Goal: Complete application form: Complete application form

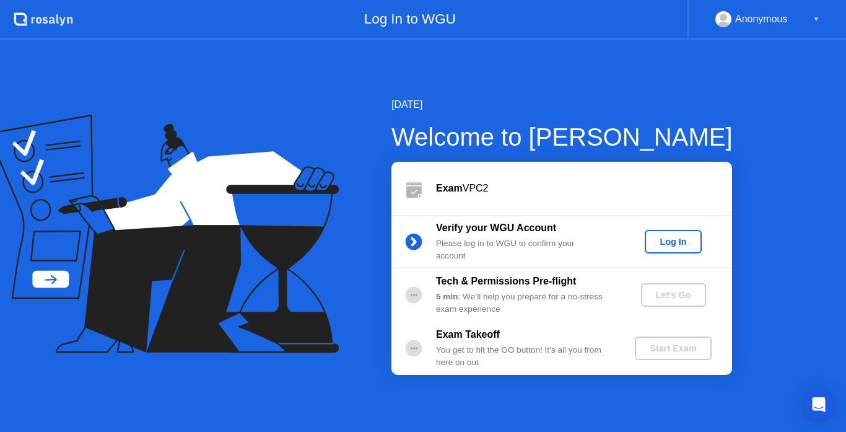
click at [675, 246] on div "Log In" at bounding box center [673, 242] width 46 height 10
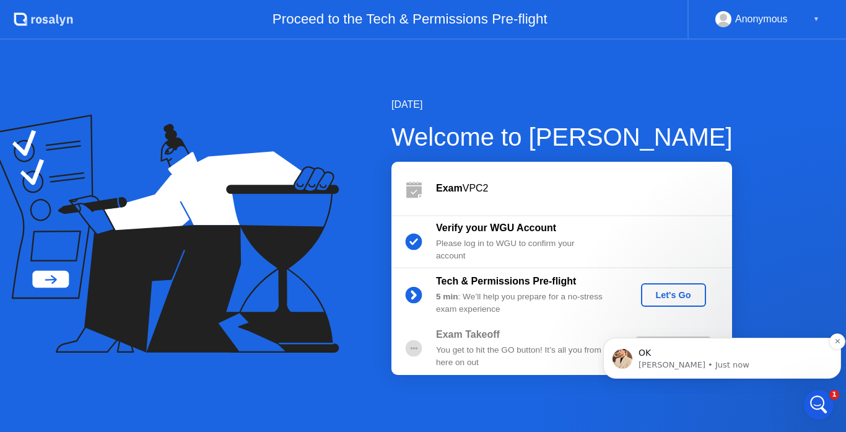
click at [662, 354] on p "OK" at bounding box center [732, 353] width 187 height 12
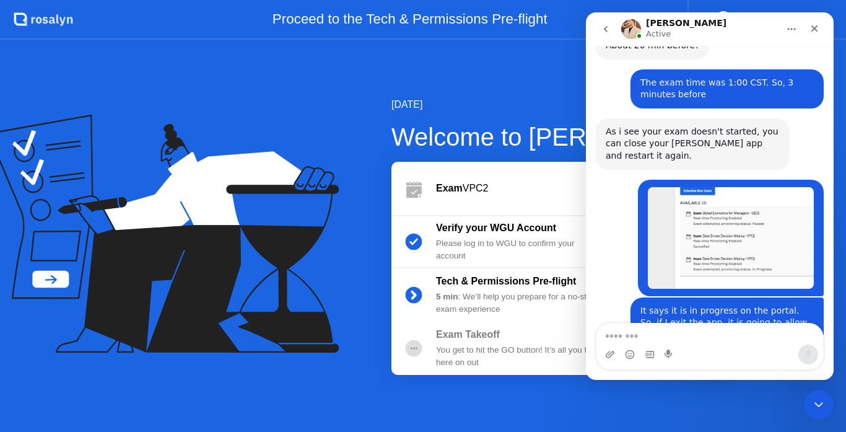
scroll to position [1830, 0]
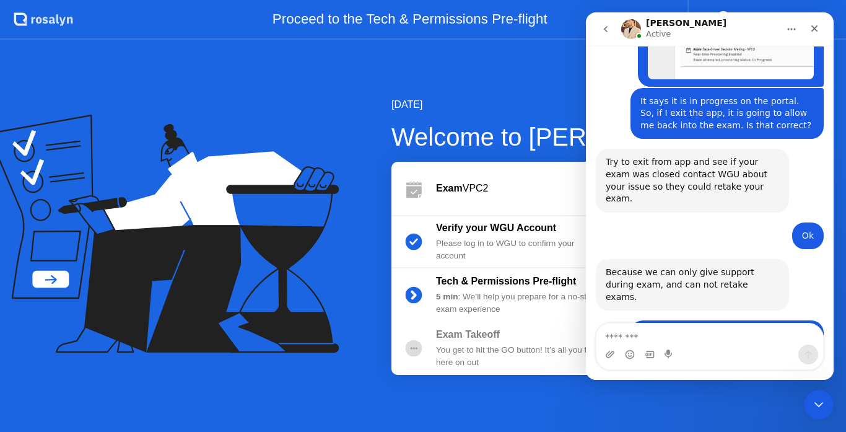
click at [674, 336] on textarea "Message…" at bounding box center [710, 333] width 227 height 21
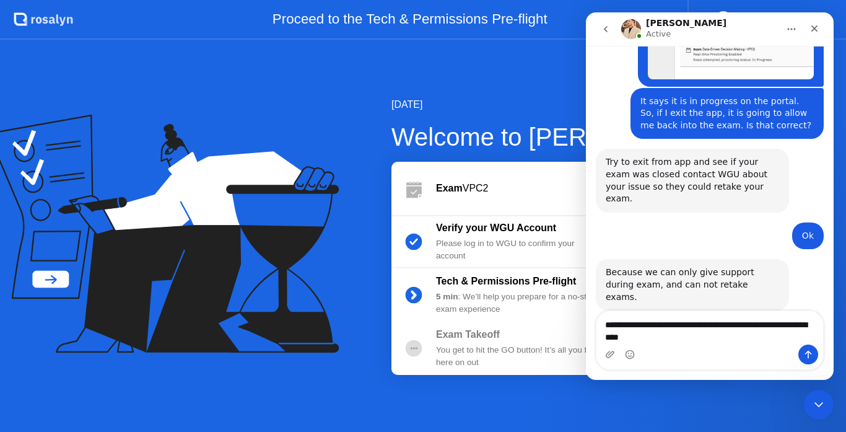
type textarea "**********"
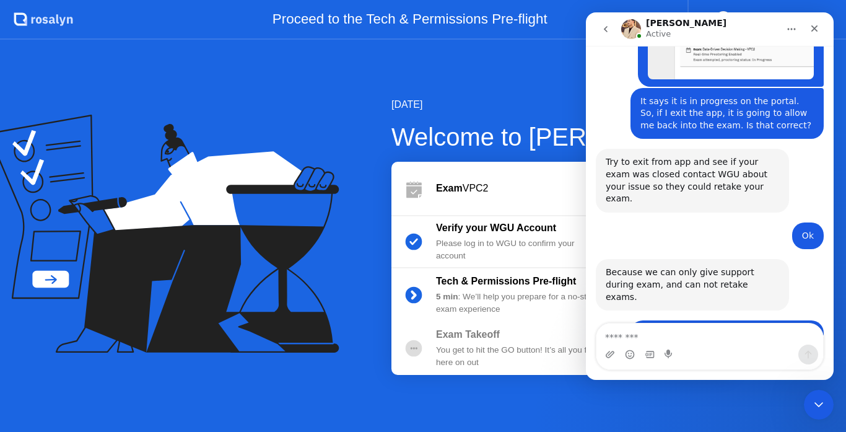
scroll to position [1859, 0]
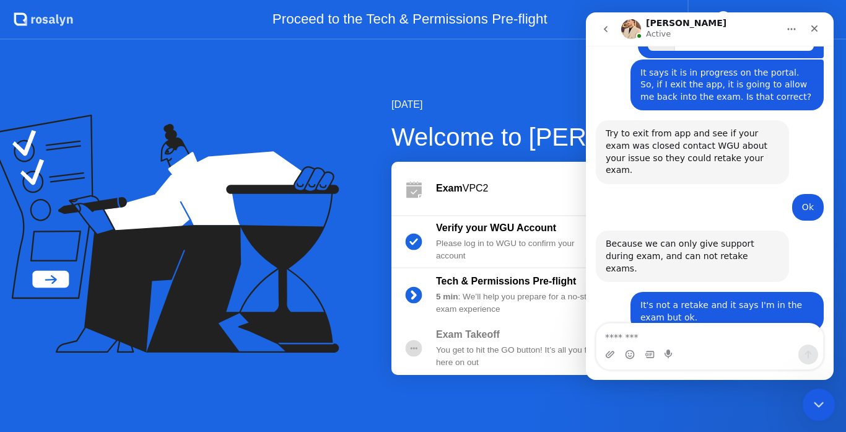
click at [815, 400] on icon "Close Intercom Messenger" at bounding box center [817, 402] width 15 height 15
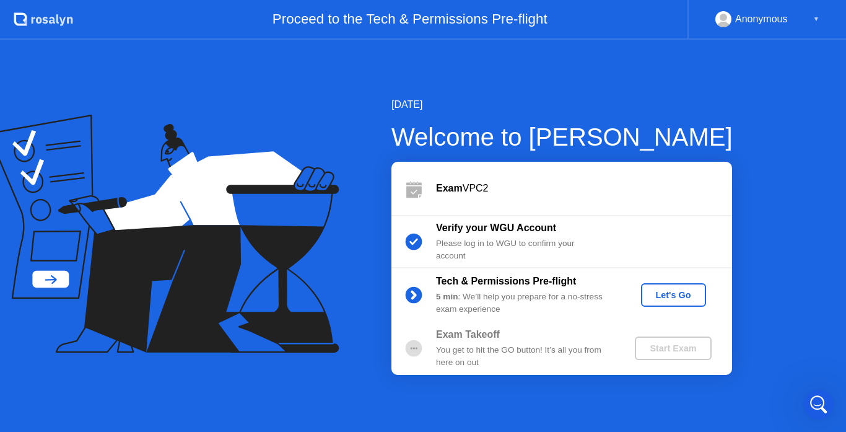
click at [675, 299] on div "Let's Go" at bounding box center [673, 295] width 55 height 10
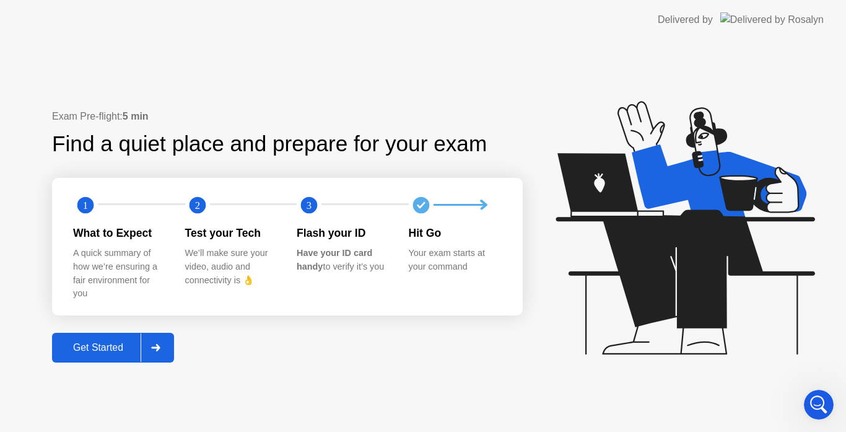
click at [131, 343] on div "Get Started" at bounding box center [98, 347] width 85 height 11
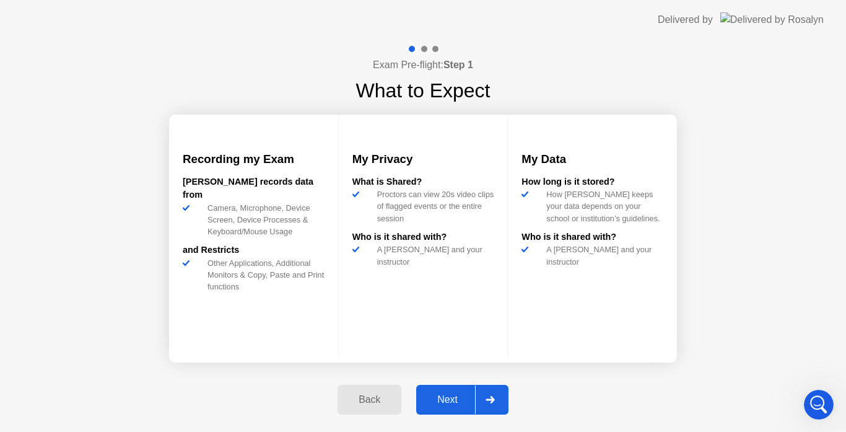
click at [457, 398] on div "Next" at bounding box center [447, 399] width 55 height 11
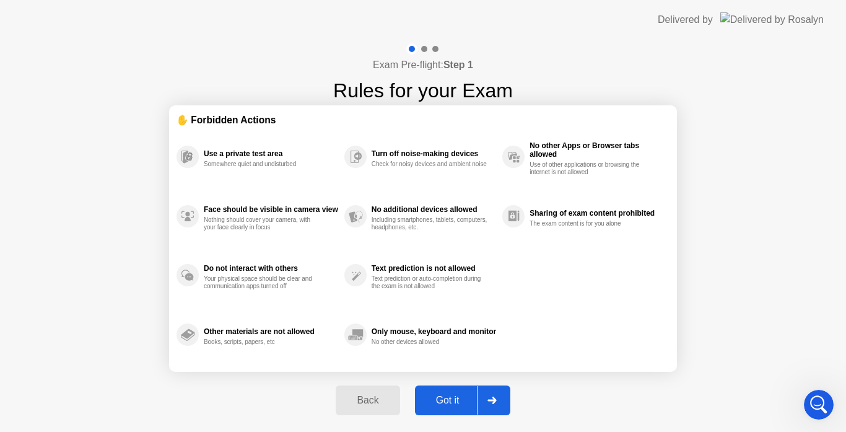
click at [457, 398] on div "Got it" at bounding box center [448, 400] width 58 height 11
select select "**********"
select select "*******"
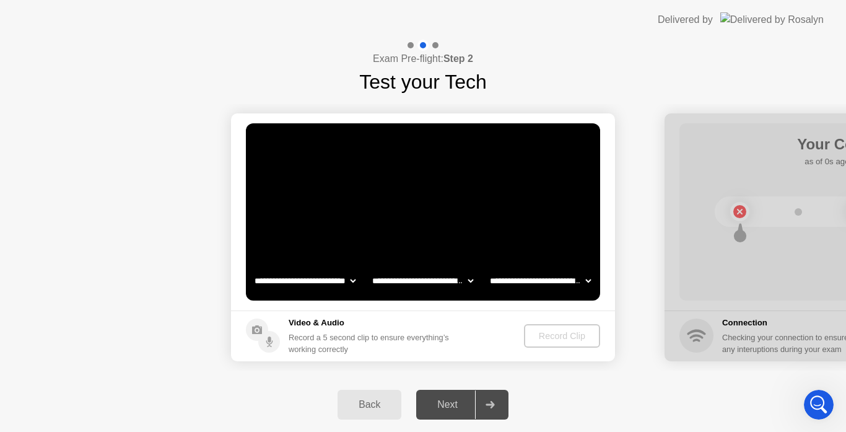
scroll to position [1906, 0]
click at [553, 336] on div "Record Clip" at bounding box center [563, 336] width 66 height 10
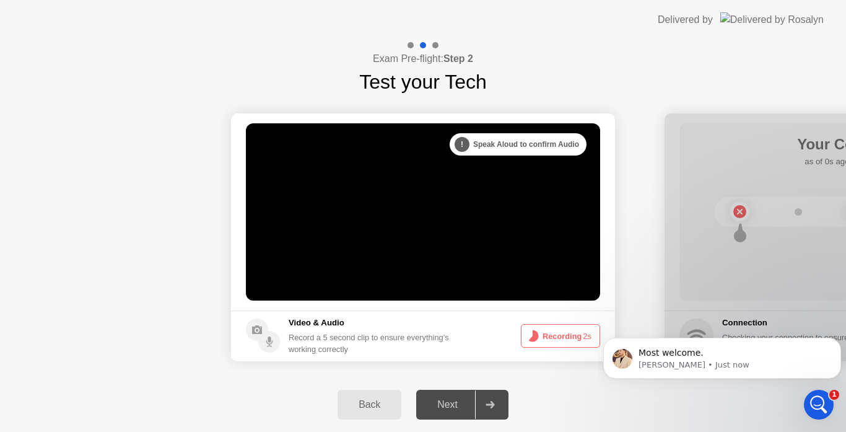
scroll to position [1896, 0]
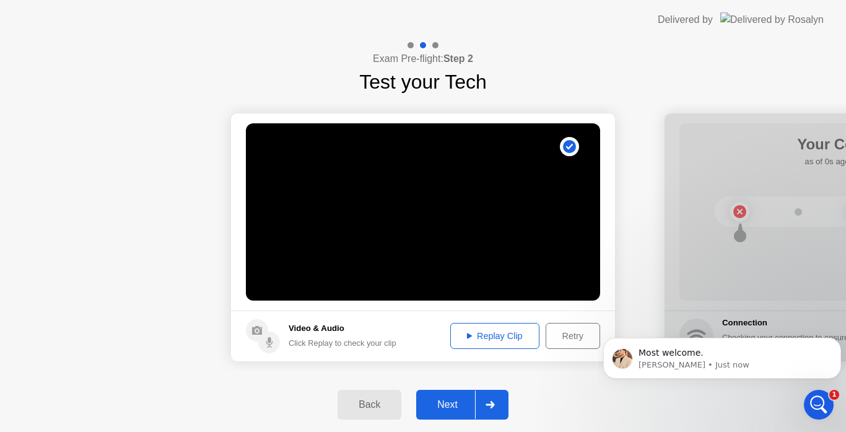
click at [564, 338] on div "Retry" at bounding box center [573, 336] width 46 height 10
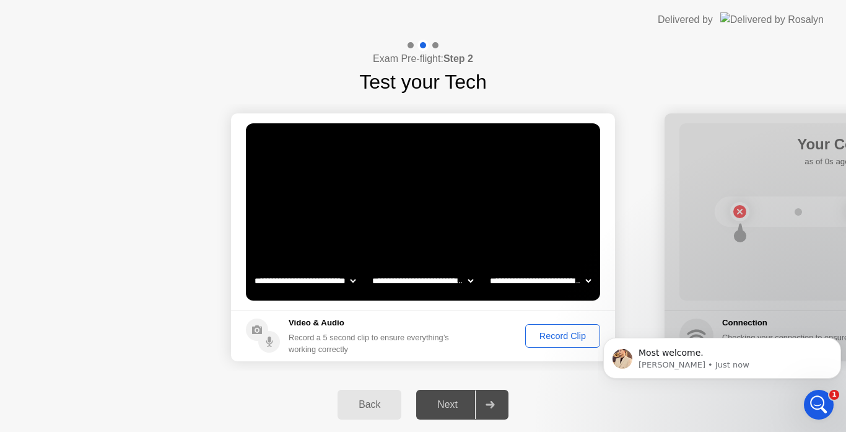
click at [569, 339] on div "Record Clip" at bounding box center [563, 336] width 66 height 10
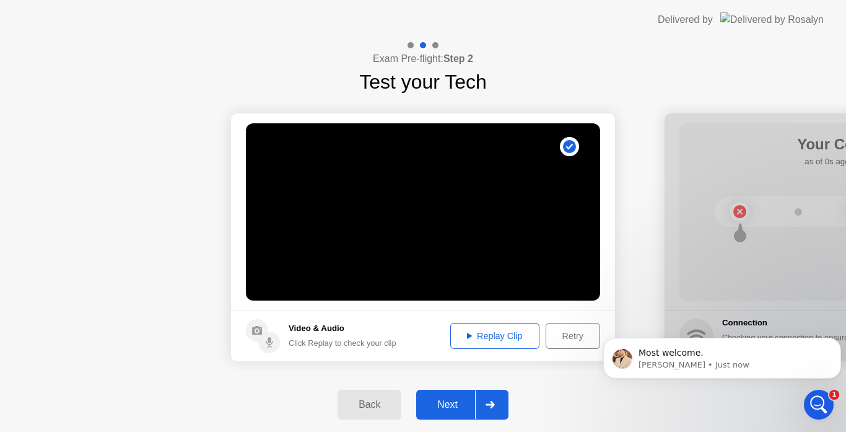
click at [451, 403] on div "Next" at bounding box center [447, 404] width 55 height 11
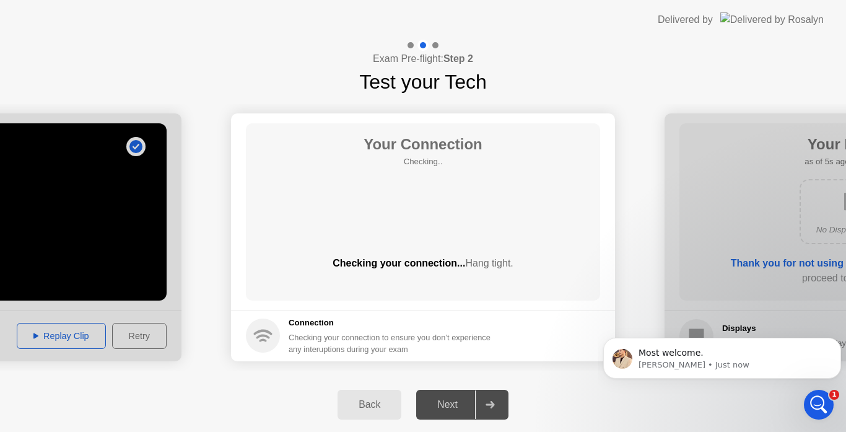
scroll to position [1944, 0]
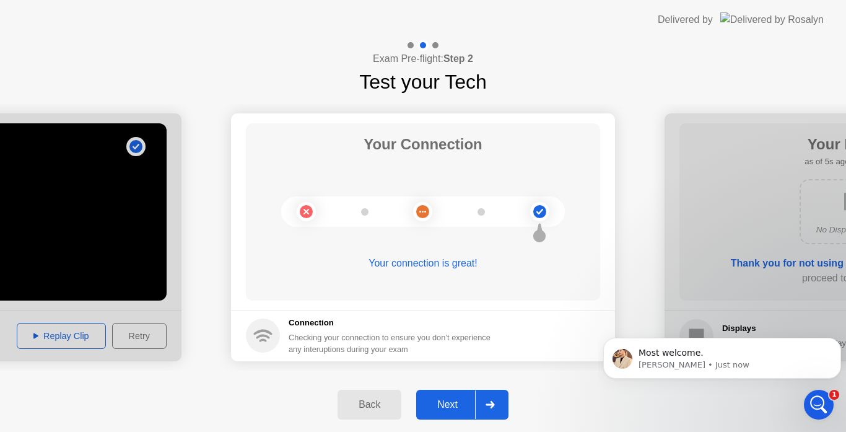
click at [458, 403] on div "Next" at bounding box center [447, 404] width 55 height 11
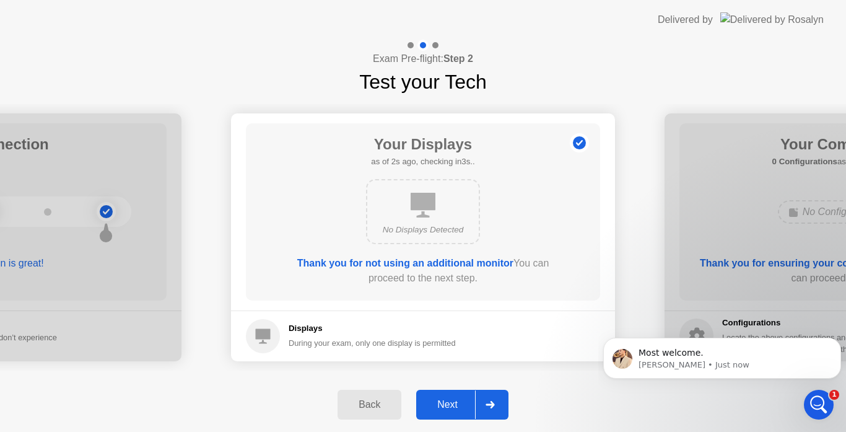
click at [450, 405] on div "Next" at bounding box center [447, 404] width 55 height 11
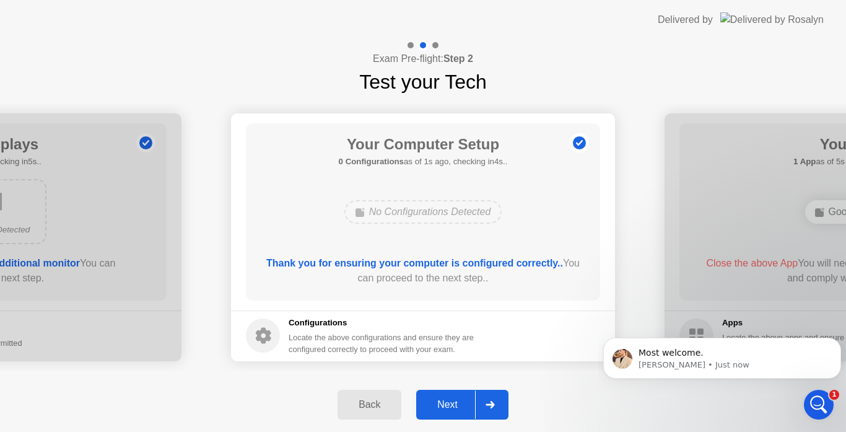
click at [452, 397] on button "Next" at bounding box center [462, 405] width 92 height 30
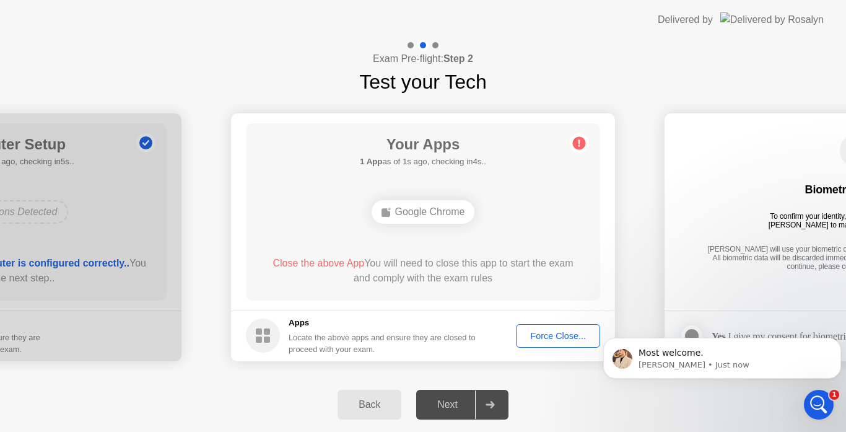
click at [547, 333] on div "Force Close..." at bounding box center [558, 336] width 76 height 10
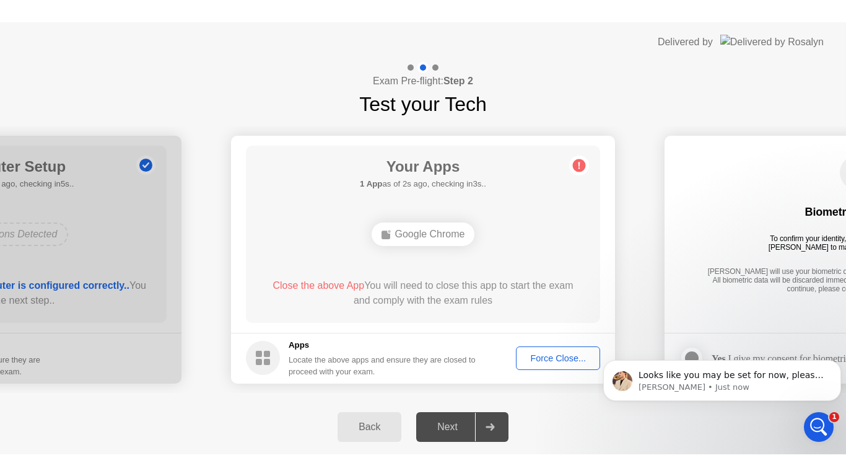
scroll to position [1949, 0]
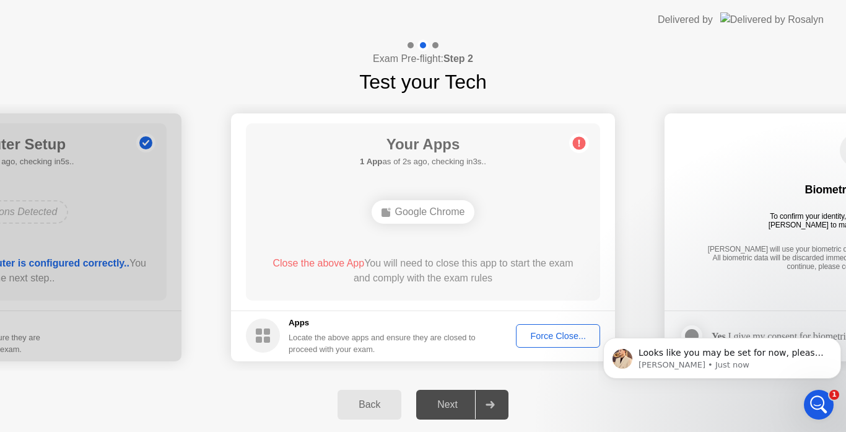
click at [462, 405] on div "Next" at bounding box center [447, 404] width 55 height 11
click at [549, 340] on div "Force Close..." at bounding box center [558, 336] width 76 height 10
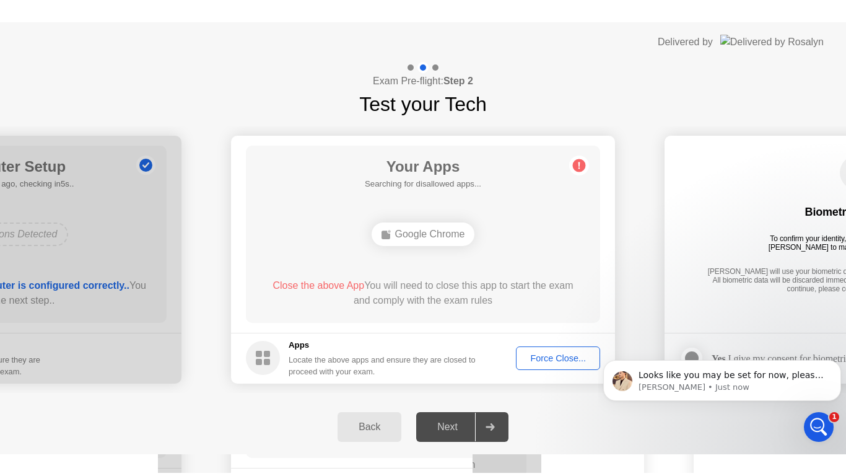
scroll to position [1905, 0]
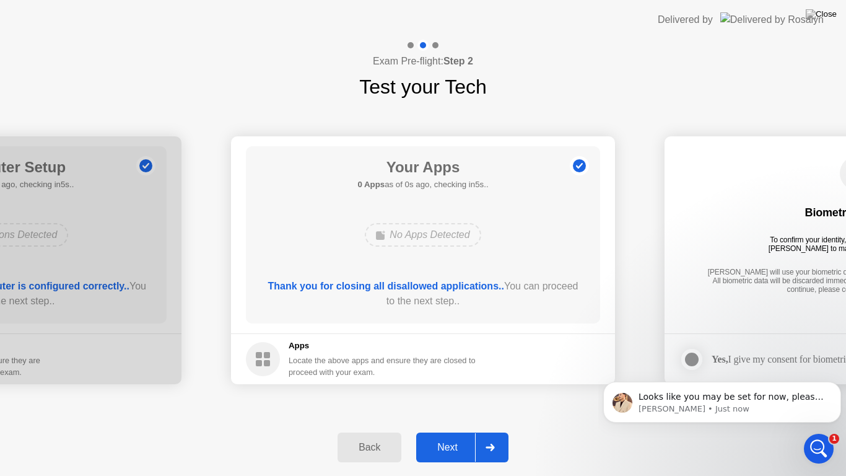
click at [450, 431] on button "Next" at bounding box center [462, 447] width 92 height 30
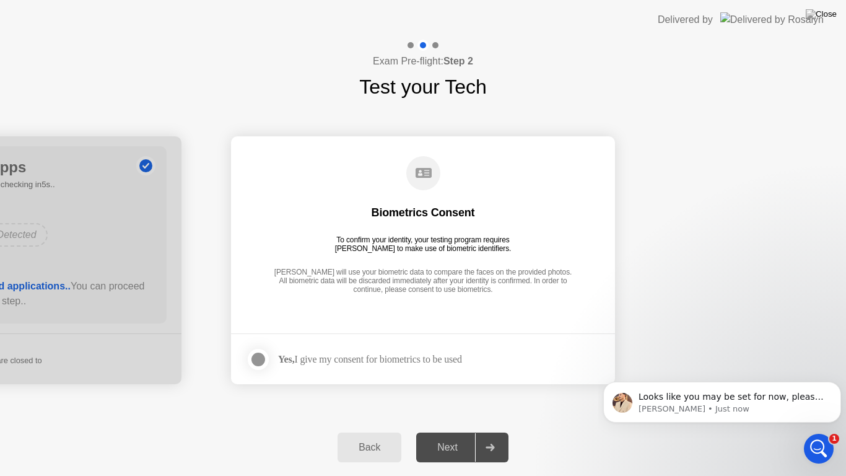
click at [255, 360] on div at bounding box center [258, 359] width 15 height 15
click at [442, 431] on button "Next" at bounding box center [462, 447] width 92 height 30
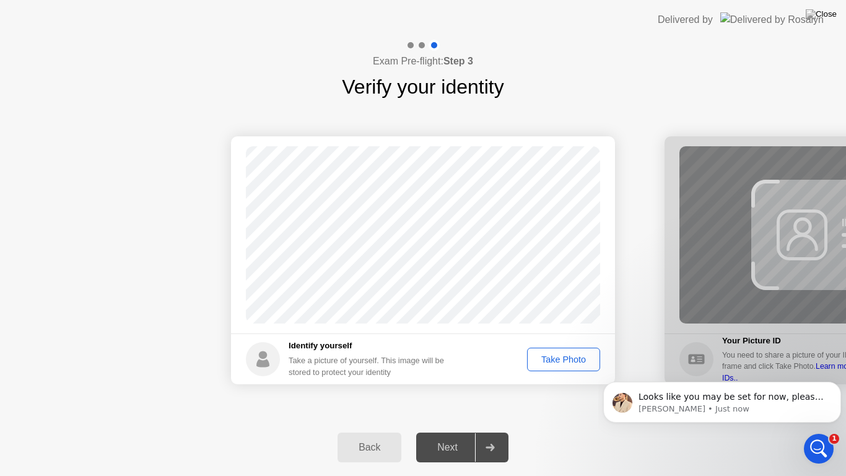
click at [569, 359] on div "Take Photo" at bounding box center [564, 359] width 64 height 10
click at [452, 431] on div "Next" at bounding box center [447, 447] width 55 height 11
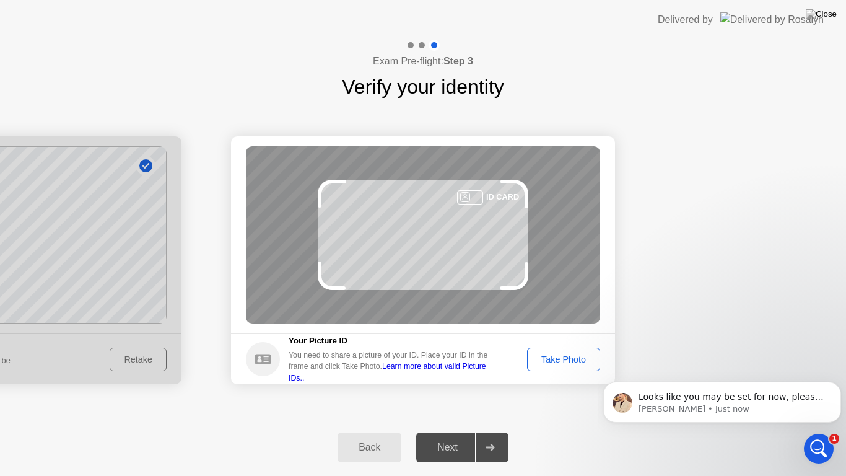
click at [567, 362] on div "Take Photo" at bounding box center [564, 359] width 64 height 10
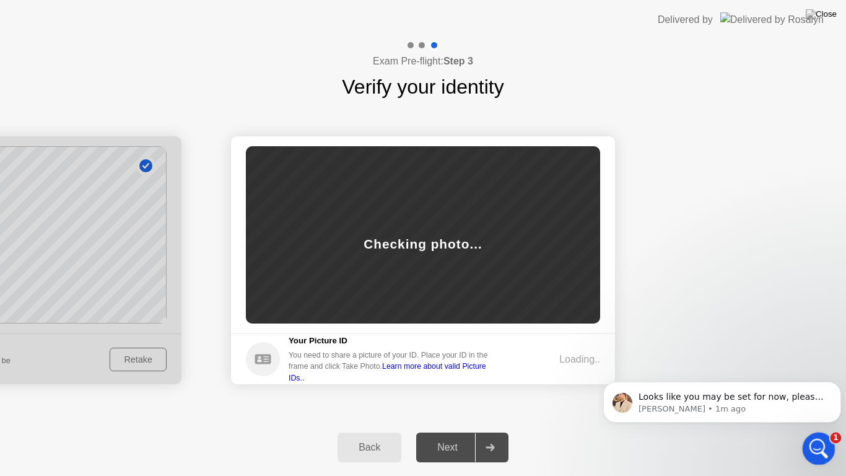
click at [817, 431] on icon "Open Intercom Messenger" at bounding box center [817, 447] width 9 height 10
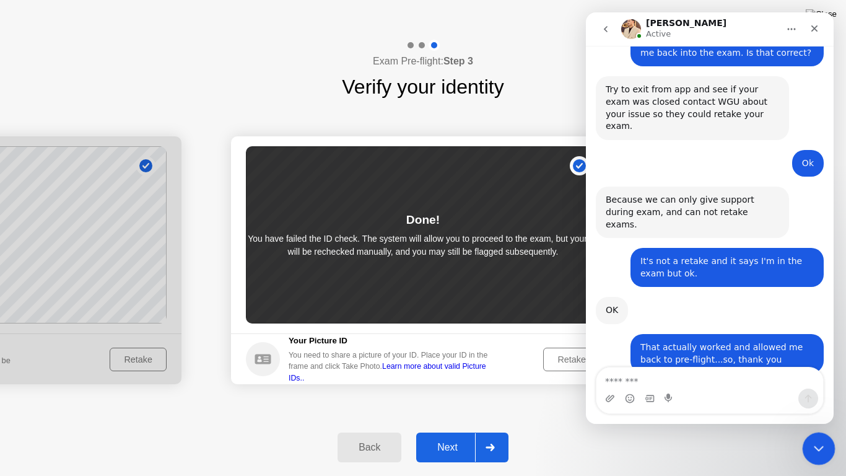
click at [818, 431] on icon "Close Intercom Messenger" at bounding box center [817, 446] width 15 height 15
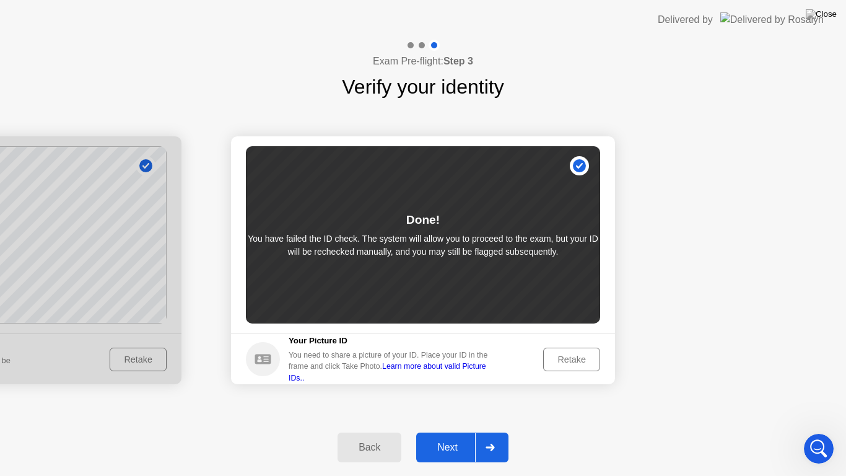
click at [367, 431] on div "Back" at bounding box center [369, 447] width 56 height 11
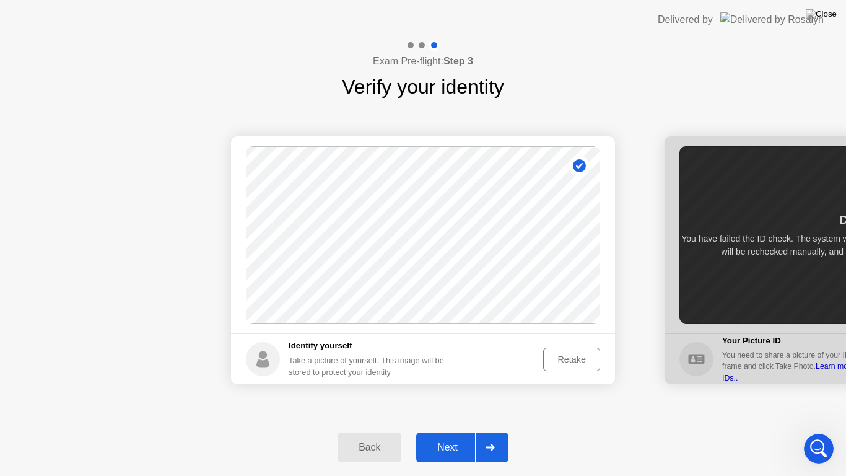
click at [581, 361] on div "Retake" at bounding box center [572, 359] width 48 height 10
click at [574, 360] on div "Take Photo" at bounding box center [564, 359] width 64 height 10
click at [455, 431] on div "Next" at bounding box center [447, 447] width 55 height 11
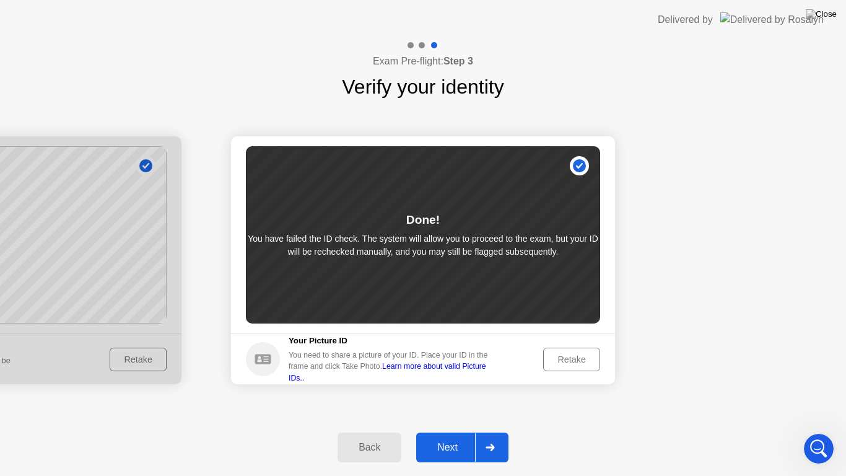
click at [555, 354] on div "Retake" at bounding box center [572, 359] width 48 height 10
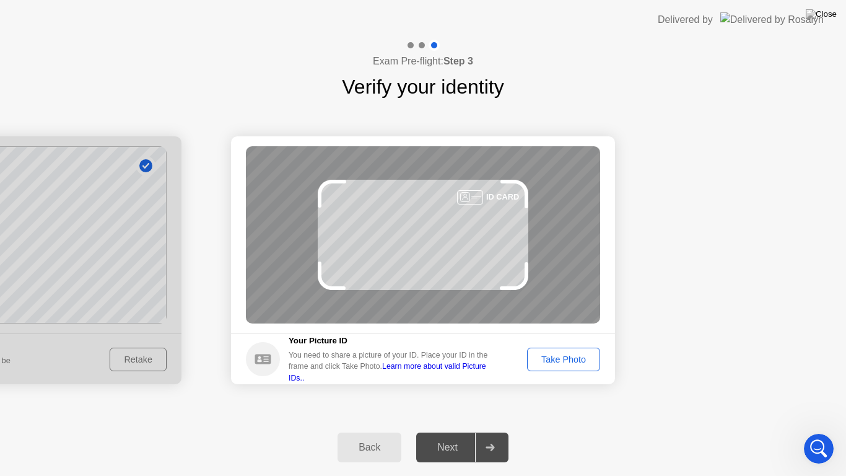
click at [552, 361] on div "Take Photo" at bounding box center [564, 359] width 64 height 10
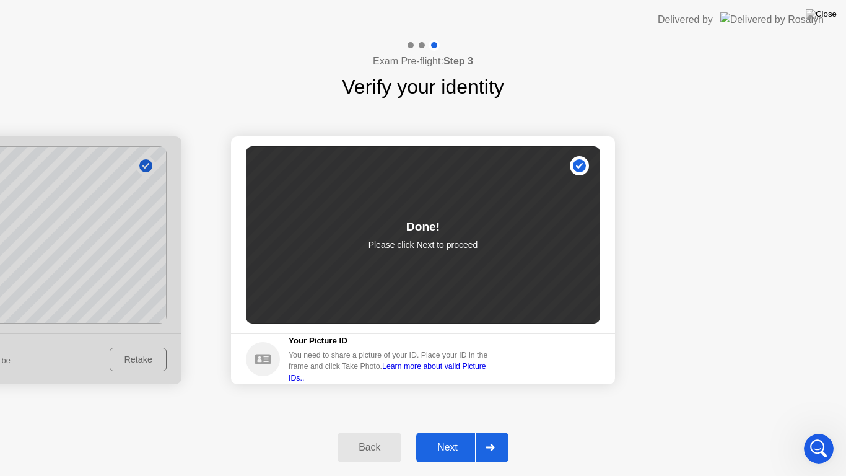
click at [450, 431] on div "Next" at bounding box center [447, 447] width 55 height 11
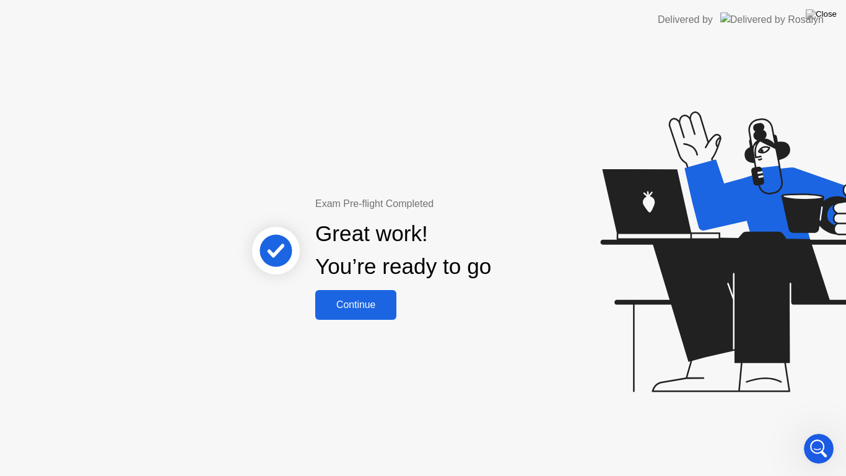
click at [372, 305] on div "Continue" at bounding box center [356, 304] width 74 height 11
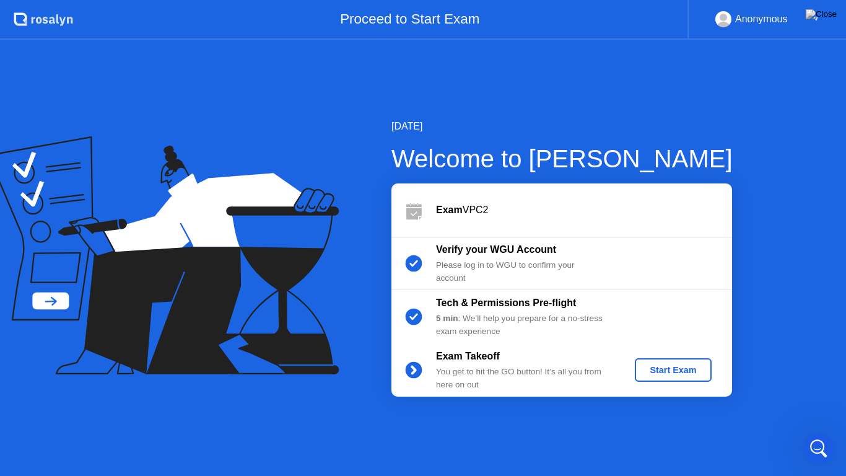
click at [658, 366] on div "Start Exam" at bounding box center [673, 370] width 66 height 10
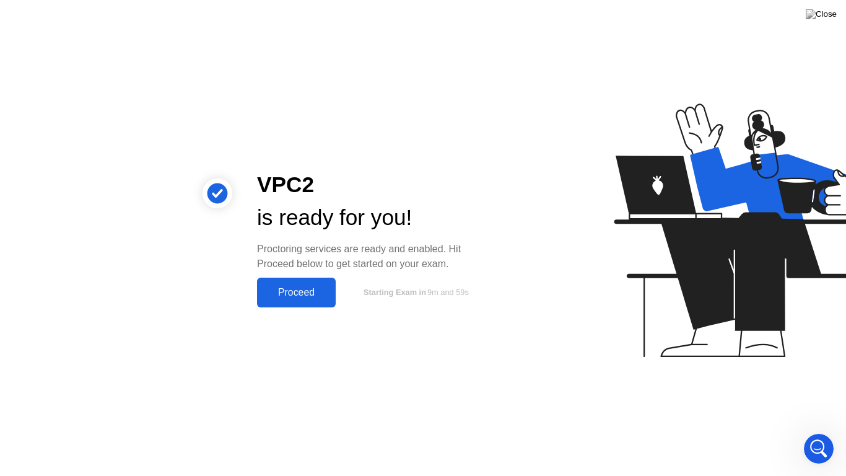
click at [313, 287] on div "Proceed" at bounding box center [296, 292] width 71 height 11
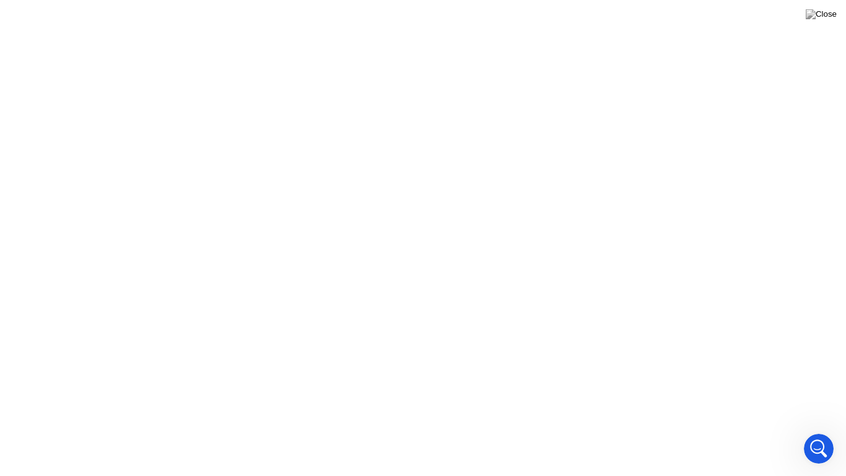
scroll to position [1880, 0]
